Goal: Task Accomplishment & Management: Complete application form

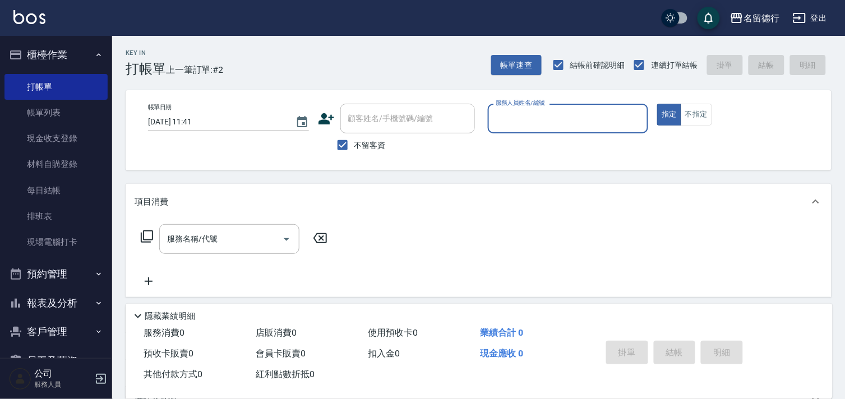
click at [499, 121] on input "服務人員姓名/編號" at bounding box center [568, 119] width 151 height 20
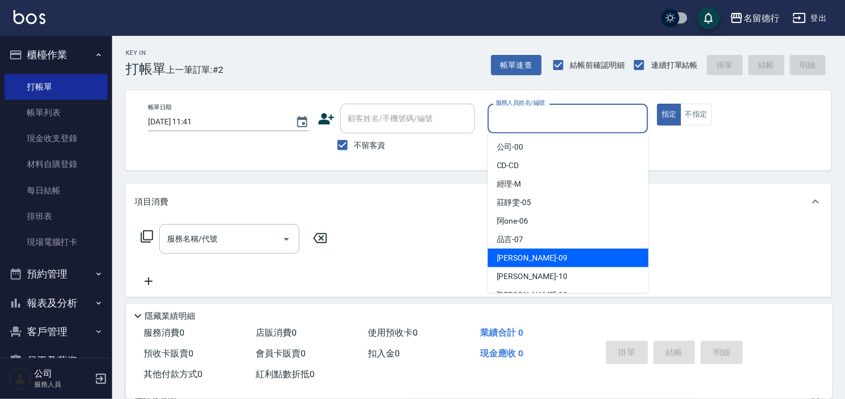
click at [502, 252] on span "[PERSON_NAME] -09" at bounding box center [532, 258] width 71 height 12
type input "[PERSON_NAME]-09"
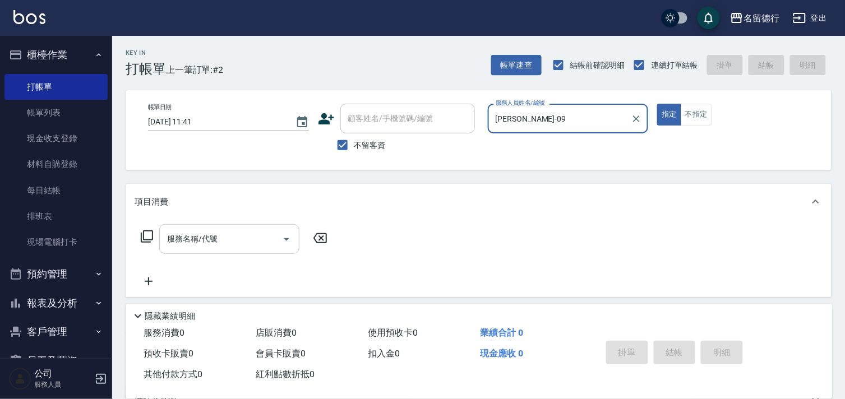
click at [220, 239] on input "服務名稱/代號" at bounding box center [220, 239] width 113 height 20
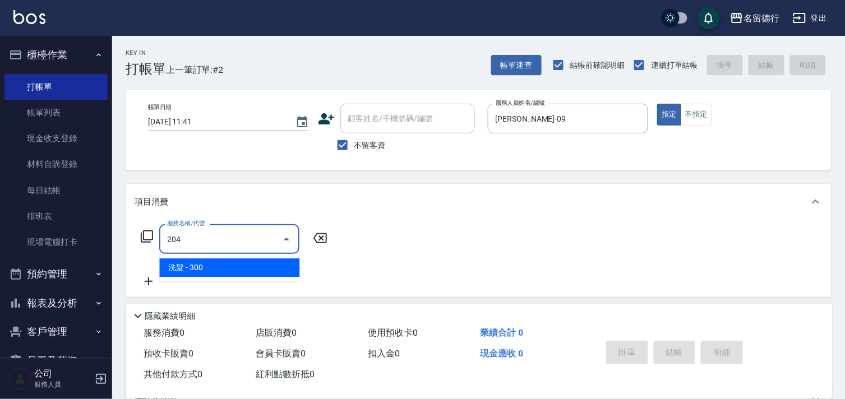
click at [238, 266] on span "洗髮 - 300" at bounding box center [229, 267] width 140 height 18
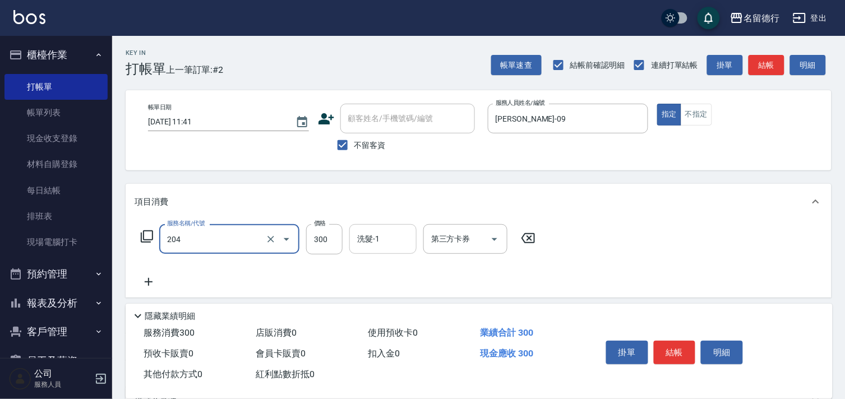
type input "洗髮(204)"
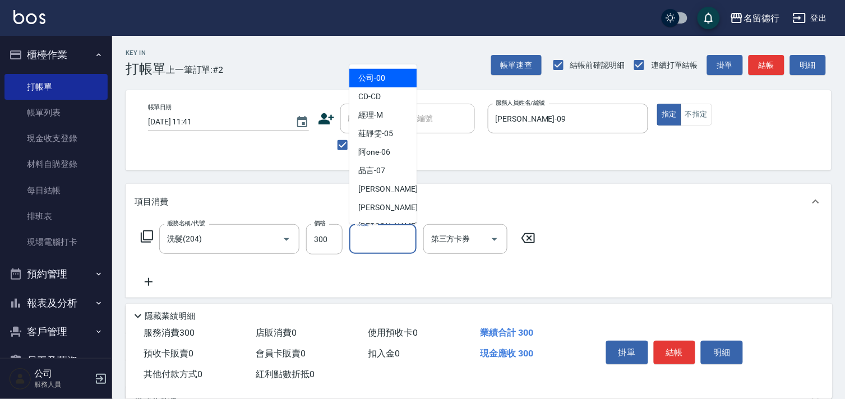
click at [370, 237] on input "洗髮-1" at bounding box center [382, 239] width 57 height 20
click at [383, 184] on span "[PERSON_NAME] -09" at bounding box center [393, 189] width 71 height 12
type input "[PERSON_NAME]-09"
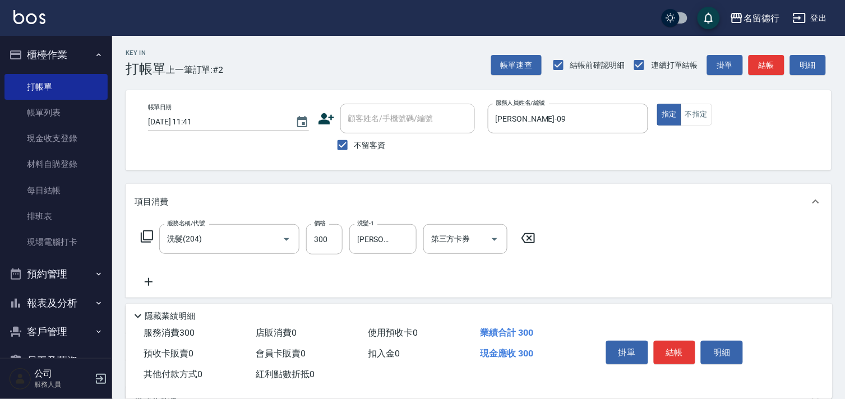
click at [146, 286] on icon at bounding box center [149, 281] width 28 height 13
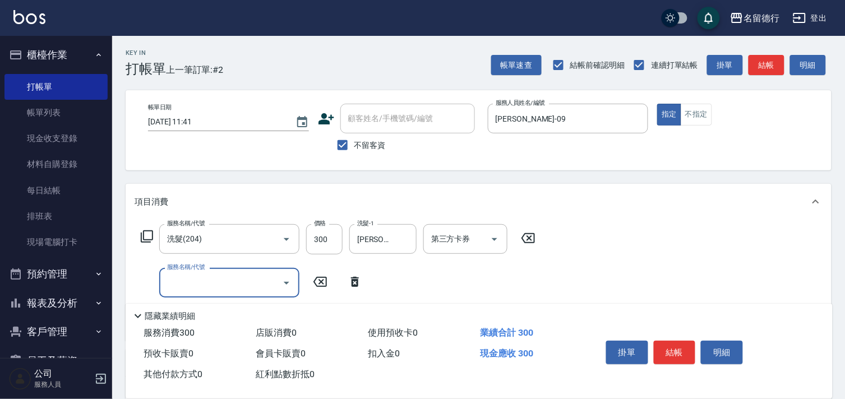
click at [185, 276] on input "服務名稱/代號" at bounding box center [220, 283] width 113 height 20
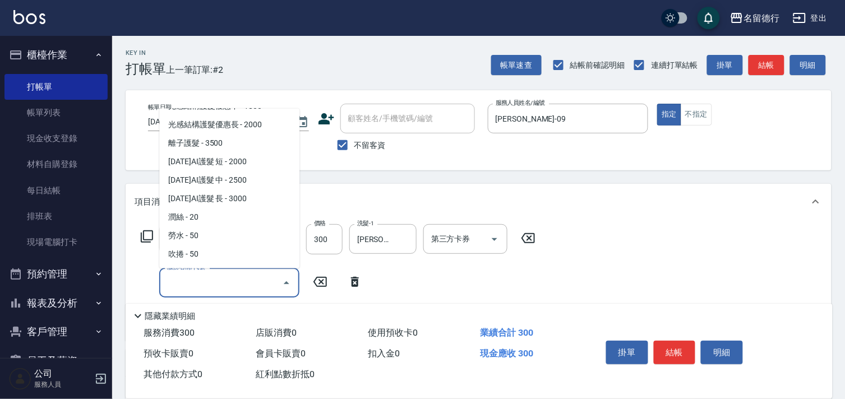
scroll to position [747, 0]
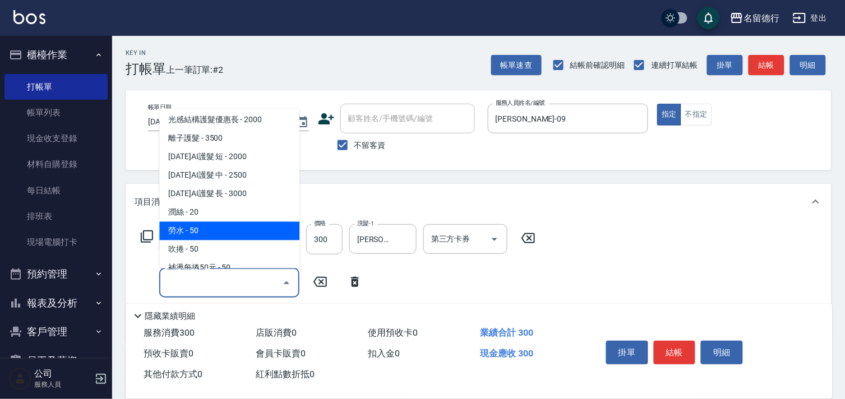
click at [193, 222] on span "勞水 - 50" at bounding box center [229, 231] width 140 height 18
type input "勞水(702)"
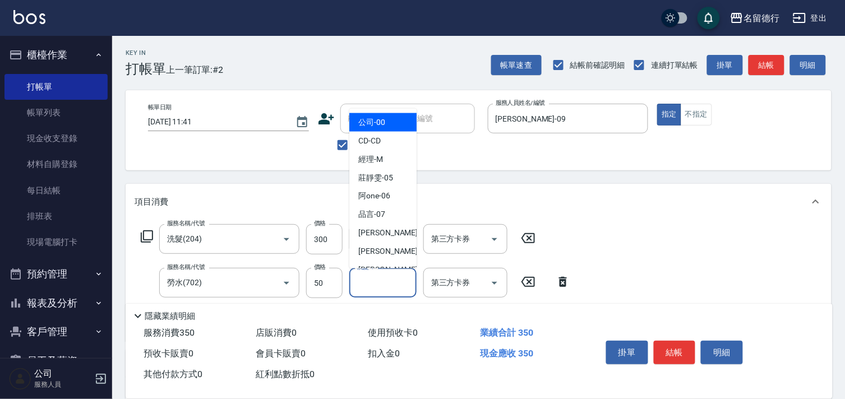
click at [390, 287] on input "洗髮-1" at bounding box center [382, 283] width 57 height 20
click at [393, 239] on div "[PERSON_NAME] -09" at bounding box center [382, 233] width 67 height 18
type input "[PERSON_NAME]-09"
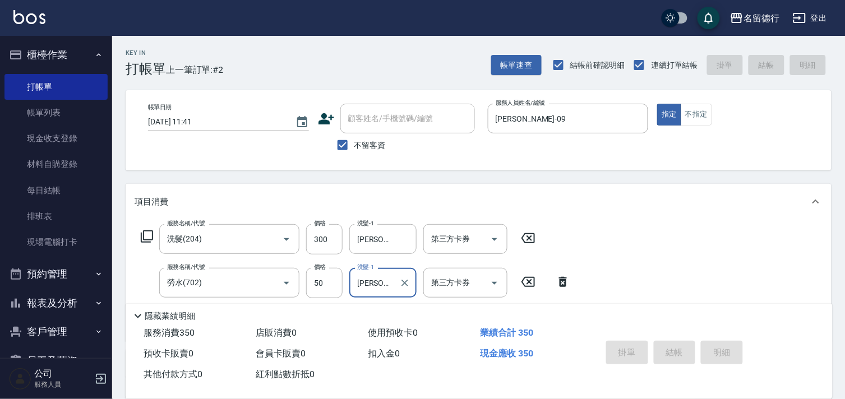
type input "[DATE] 13:52"
